Goal: Submit feedback/report problem

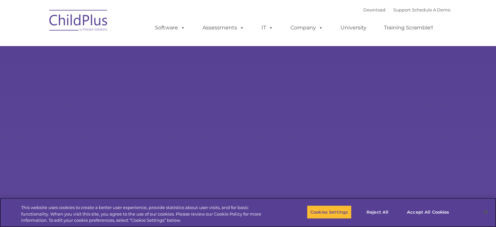
select select "MEDIUM"
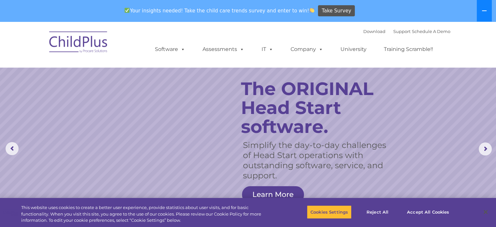
click at [488, 11] on button at bounding box center [484, 11] width 15 height 22
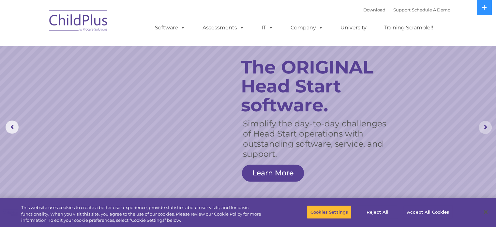
click at [485, 125] on rs-arrow at bounding box center [484, 127] width 13 height 13
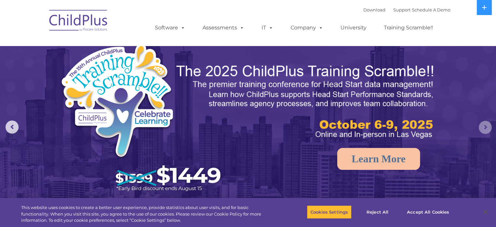
click at [485, 125] on rs-arrow at bounding box center [484, 127] width 13 height 13
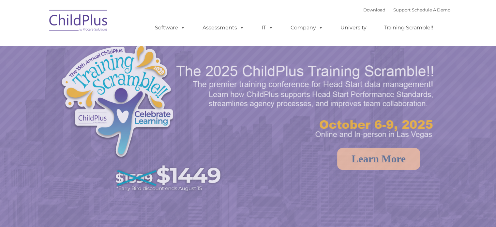
select select "MEDIUM"
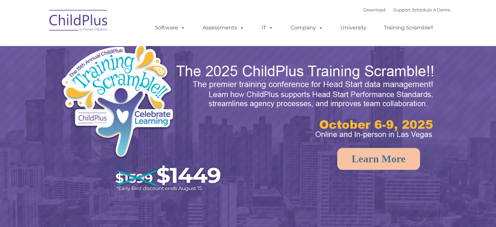
select select "MEDIUM"
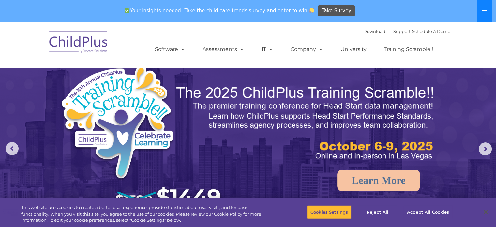
click at [487, 8] on button at bounding box center [484, 11] width 15 height 22
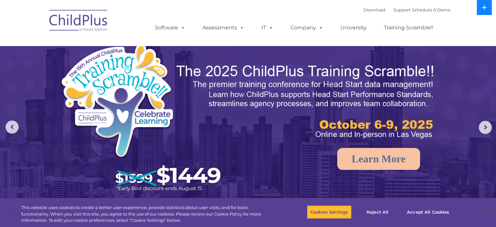
click at [487, 8] on button at bounding box center [484, 7] width 15 height 15
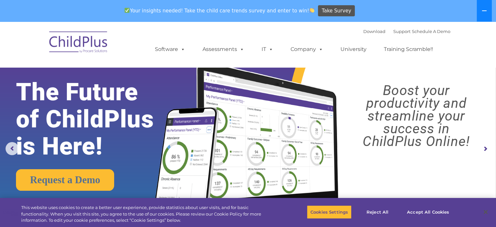
click at [483, 14] on button at bounding box center [484, 11] width 15 height 22
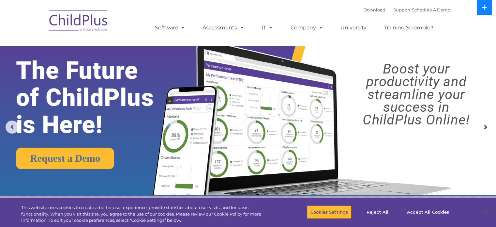
click at [483, 14] on button at bounding box center [484, 7] width 15 height 15
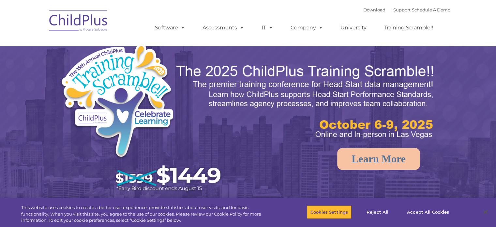
select select "MEDIUM"
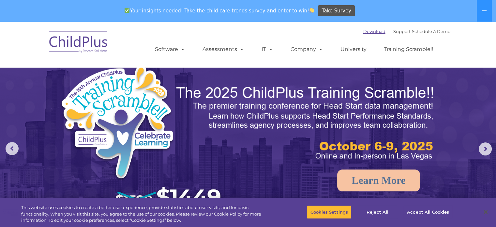
click at [368, 31] on link "Download" at bounding box center [374, 31] width 22 height 5
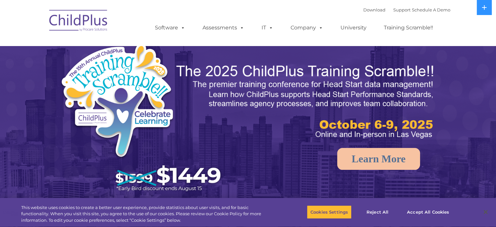
select select "MEDIUM"
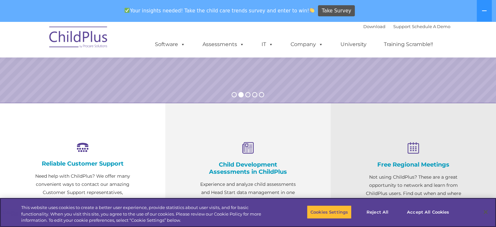
scroll to position [177, 0]
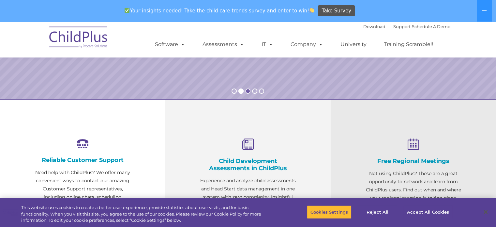
click at [247, 91] on rs-bullet at bounding box center [247, 90] width 5 height 5
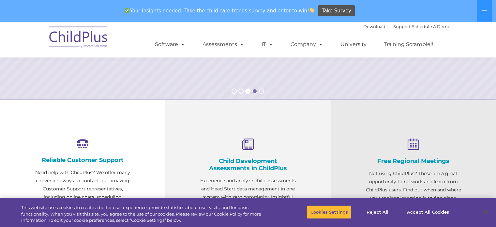
click at [254, 92] on rs-bullet at bounding box center [254, 90] width 5 height 5
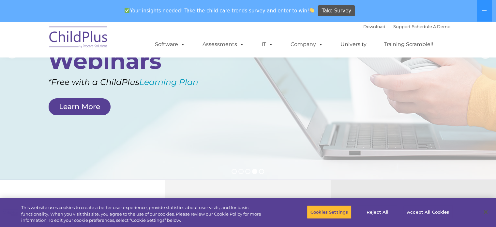
scroll to position [655, 0]
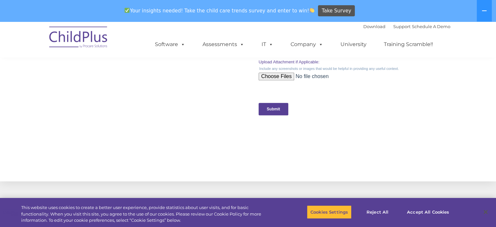
drag, startPoint x: 500, startPoint y: 161, endPoint x: 448, endPoint y: 19, distance: 151.3
click at [277, 108] on input "Submit" at bounding box center [273, 109] width 30 height 12
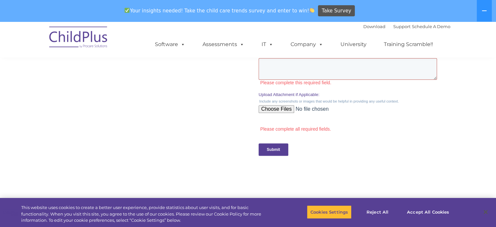
click at [304, 74] on textarea "Please write a detailed description of the issue you are having. If you receive…" at bounding box center [347, 69] width 178 height 22
